Goal: Task Accomplishment & Management: Use online tool/utility

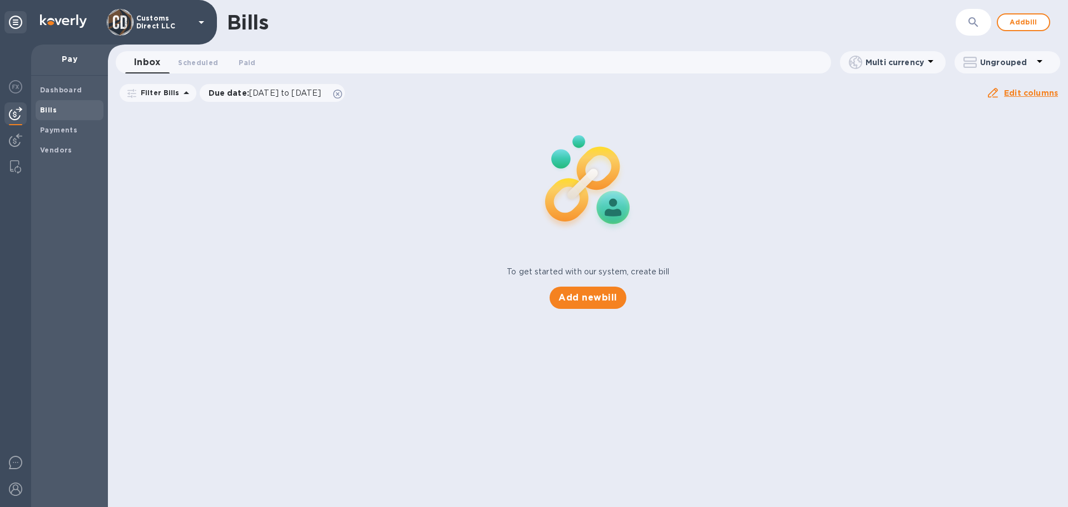
drag, startPoint x: 14, startPoint y: 134, endPoint x: 31, endPoint y: 127, distance: 18.3
click at [14, 134] on img at bounding box center [15, 140] width 13 height 13
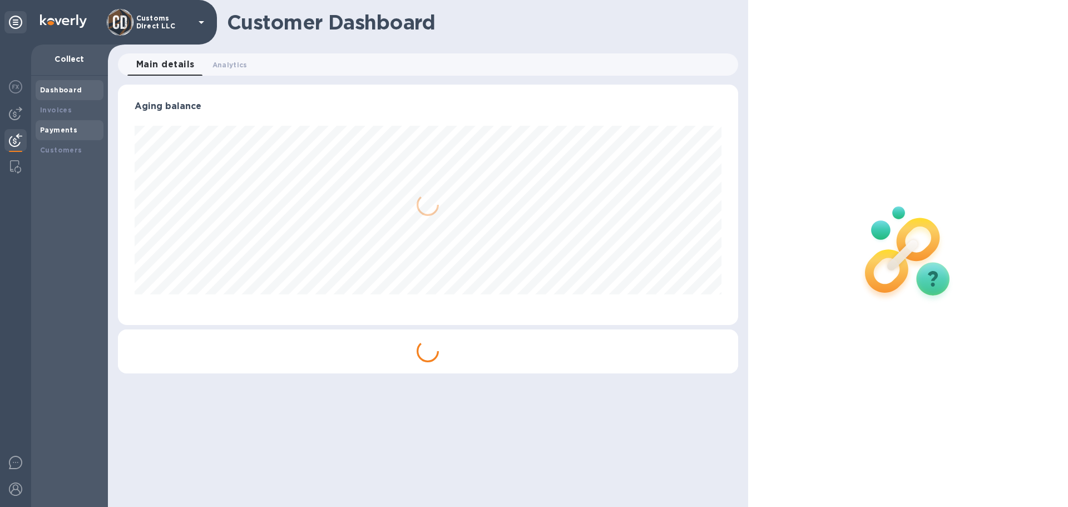
scroll to position [240, 620]
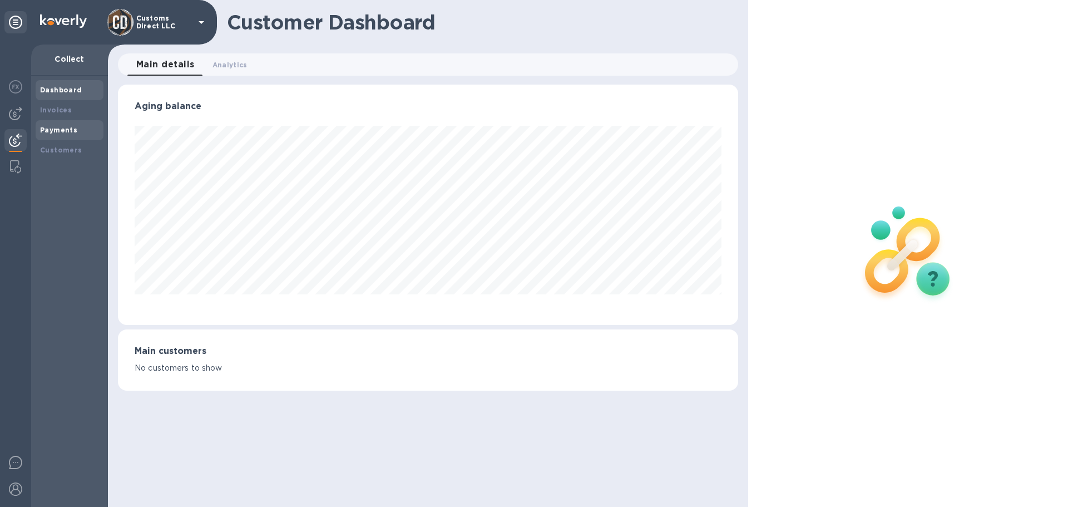
click at [45, 126] on b "Payments" at bounding box center [58, 130] width 37 height 8
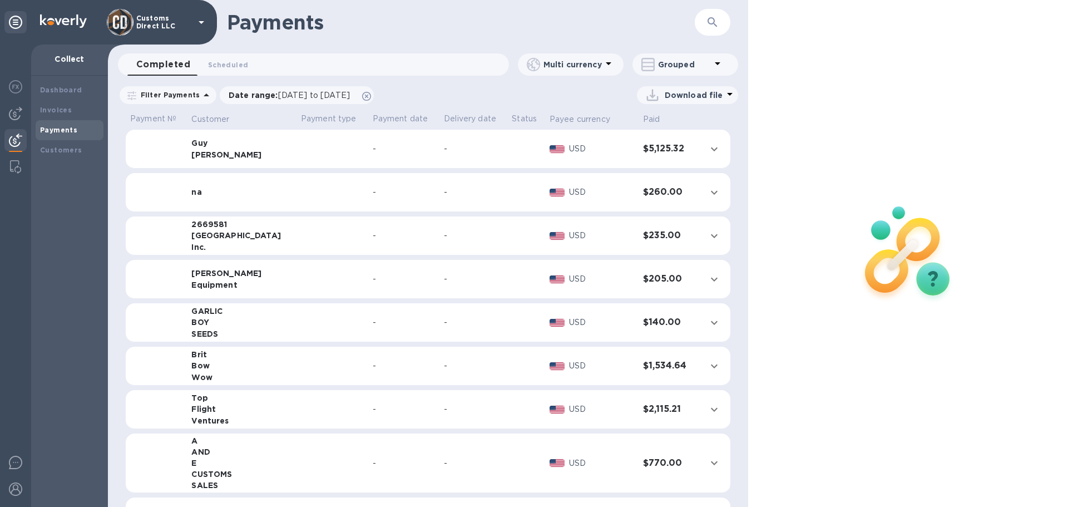
click at [718, 62] on icon at bounding box center [718, 63] width 6 height 3
click at [677, 92] on li "Separate all payments" at bounding box center [693, 94] width 121 height 36
